Goal: Find specific page/section: Find specific page/section

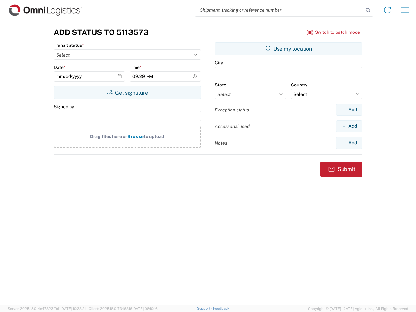
click at [279, 10] on input "search" at bounding box center [279, 10] width 168 height 12
click at [368, 10] on icon at bounding box center [367, 10] width 9 height 9
click at [388, 10] on icon at bounding box center [387, 10] width 10 height 10
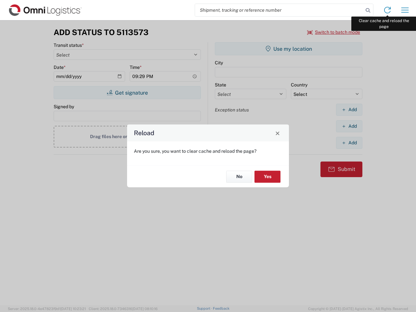
click at [405, 10] on div "Reload Are you sure, you want to clear cache and reload the page? No Yes" at bounding box center [208, 156] width 416 height 312
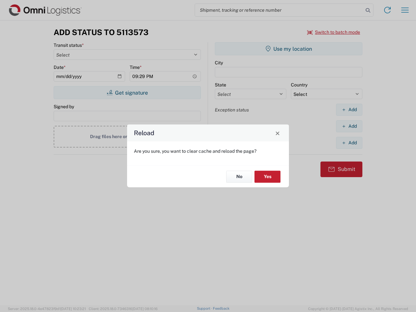
click at [334, 32] on div "Reload Are you sure, you want to clear cache and reload the page? No Yes" at bounding box center [208, 156] width 416 height 312
click at [127, 93] on div "Reload Are you sure, you want to clear cache and reload the page? No Yes" at bounding box center [208, 156] width 416 height 312
click at [289, 49] on div "Reload Are you sure, you want to clear cache and reload the page? No Yes" at bounding box center [208, 156] width 416 height 312
click at [349, 110] on div "Reload Are you sure, you want to clear cache and reload the page? No Yes" at bounding box center [208, 156] width 416 height 312
click at [349, 126] on div "Reload Are you sure, you want to clear cache and reload the page? No Yes" at bounding box center [208, 156] width 416 height 312
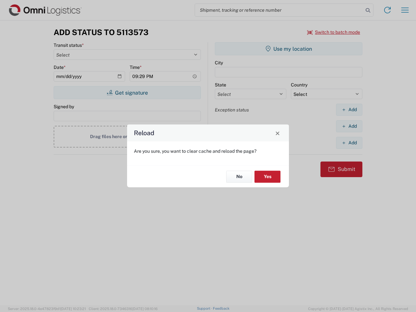
click at [349, 143] on div "Reload Are you sure, you want to clear cache and reload the page? No Yes" at bounding box center [208, 156] width 416 height 312
